Goal: Task Accomplishment & Management: Manage account settings

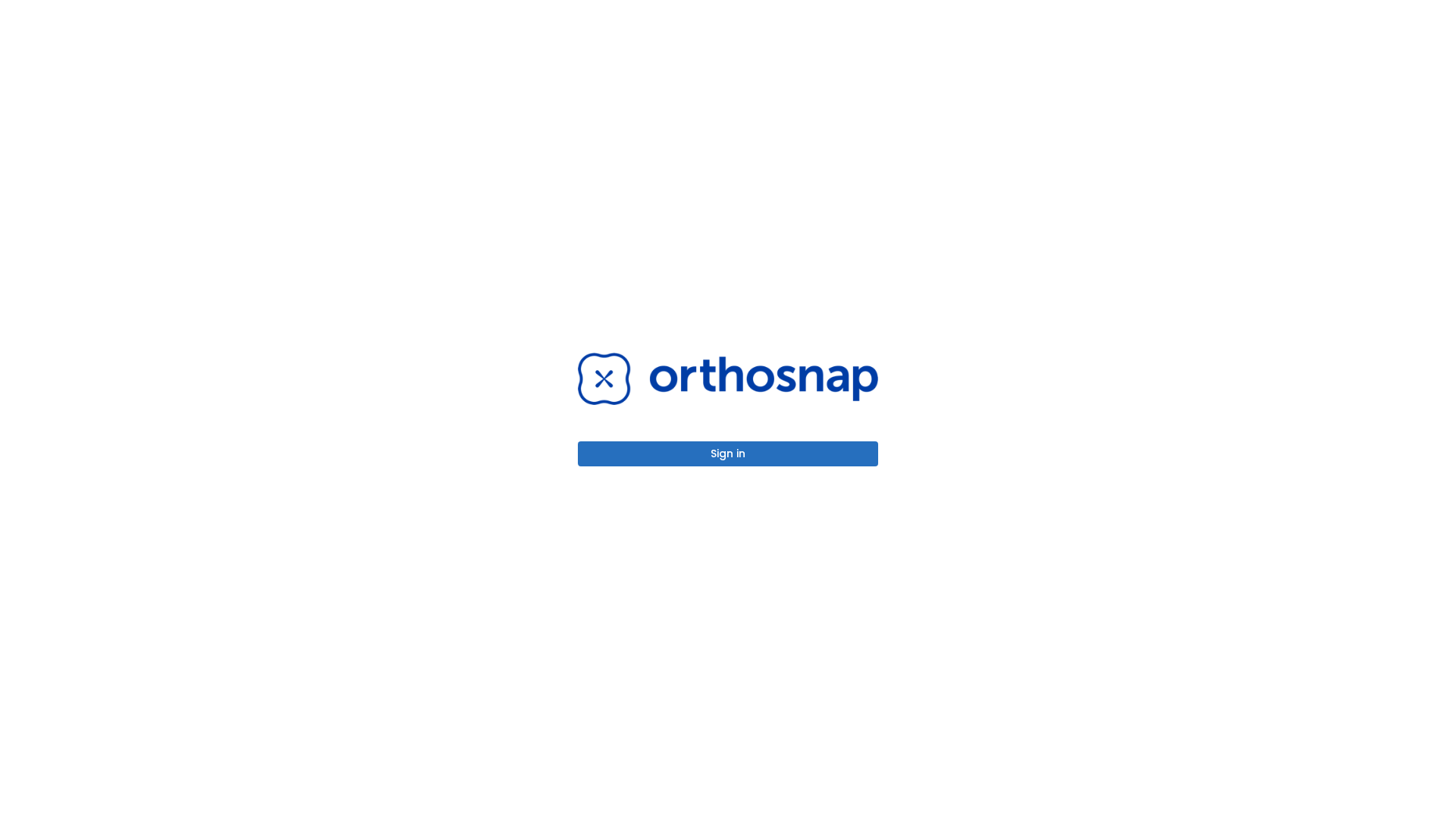
click at [728, 454] on button "Sign in" at bounding box center [728, 454] width 300 height 25
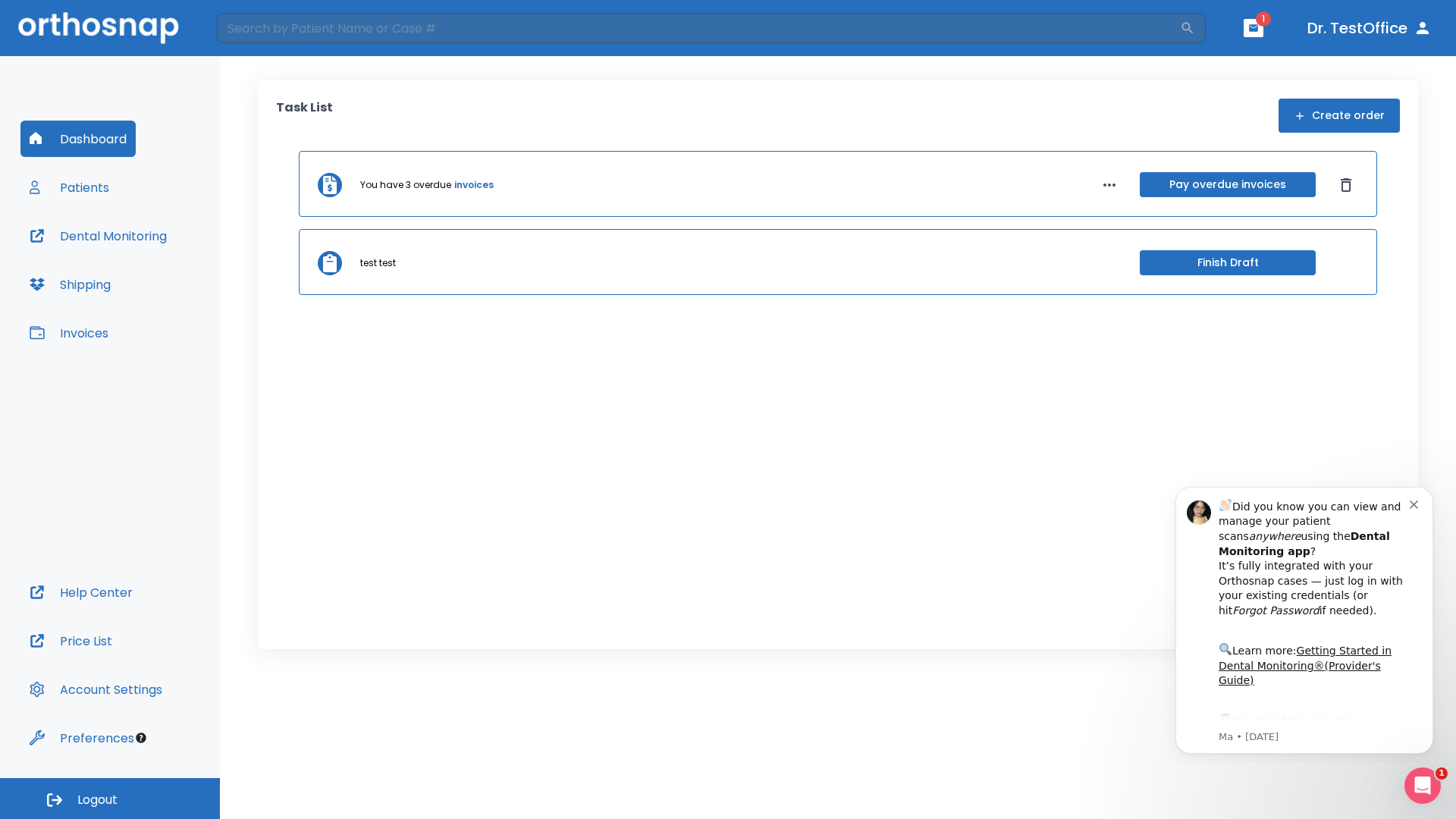
click at [110, 798] on span "Logout" at bounding box center [97, 800] width 41 height 16
